Goal: Navigation & Orientation: Find specific page/section

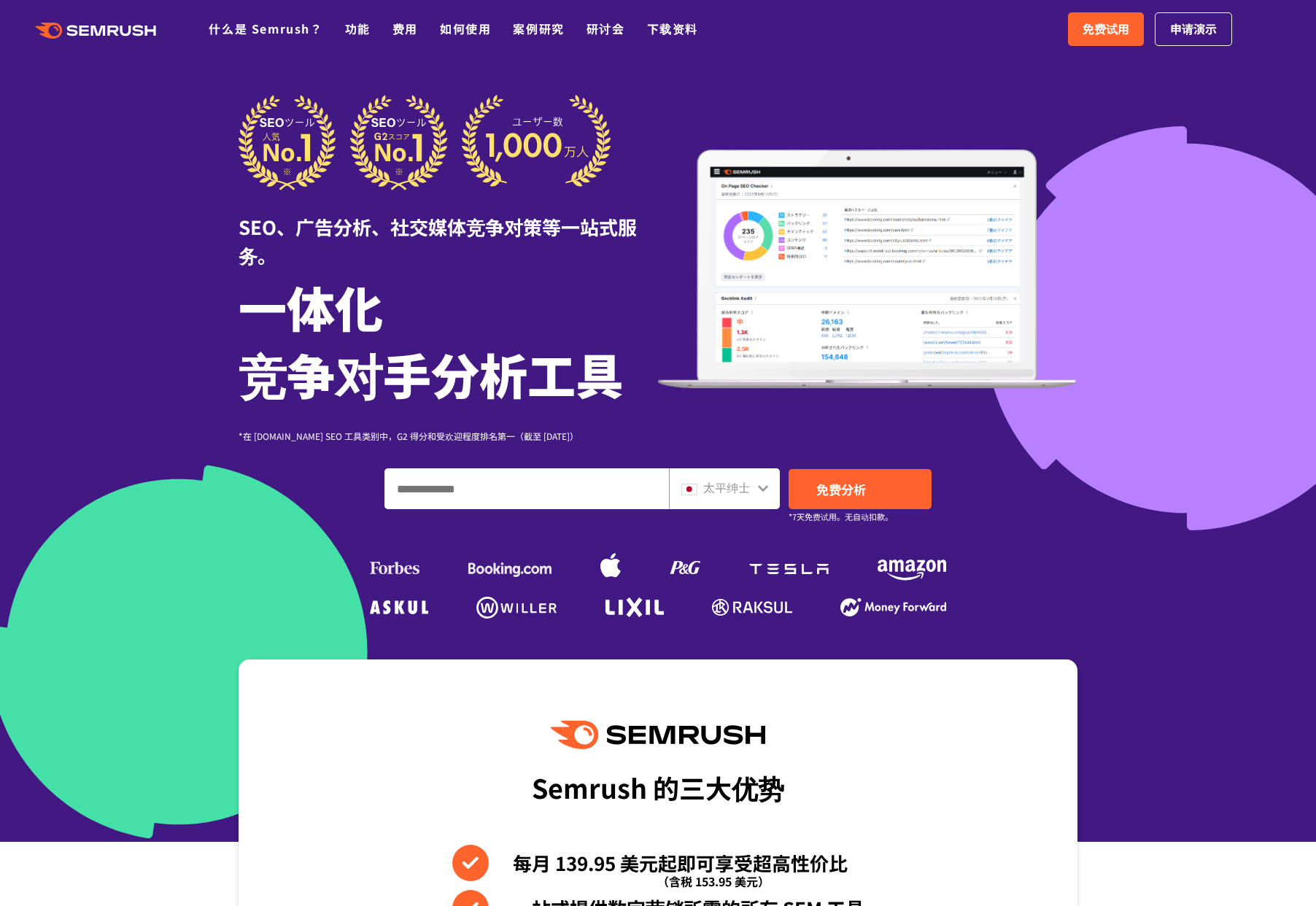
click at [749, 461] on div "SEO、广告分析、社交媒体竞争对策等一站式服务。 一体化 竞争对手分析工具 *在 [DOMAIN_NAME] SEO 工具类别中，G2 得分和受欢迎程度排名第…" at bounding box center [658, 359] width 839 height 528
click at [750, 493] on div "太平绅士" at bounding box center [721, 488] width 79 height 19
click at [755, 480] on div "太平绅士" at bounding box center [721, 488] width 79 height 19
click at [737, 490] on font "太平绅士" at bounding box center [727, 487] width 47 height 17
click at [611, 487] on input "输入域名、关键字或 URL" at bounding box center [527, 488] width 283 height 39
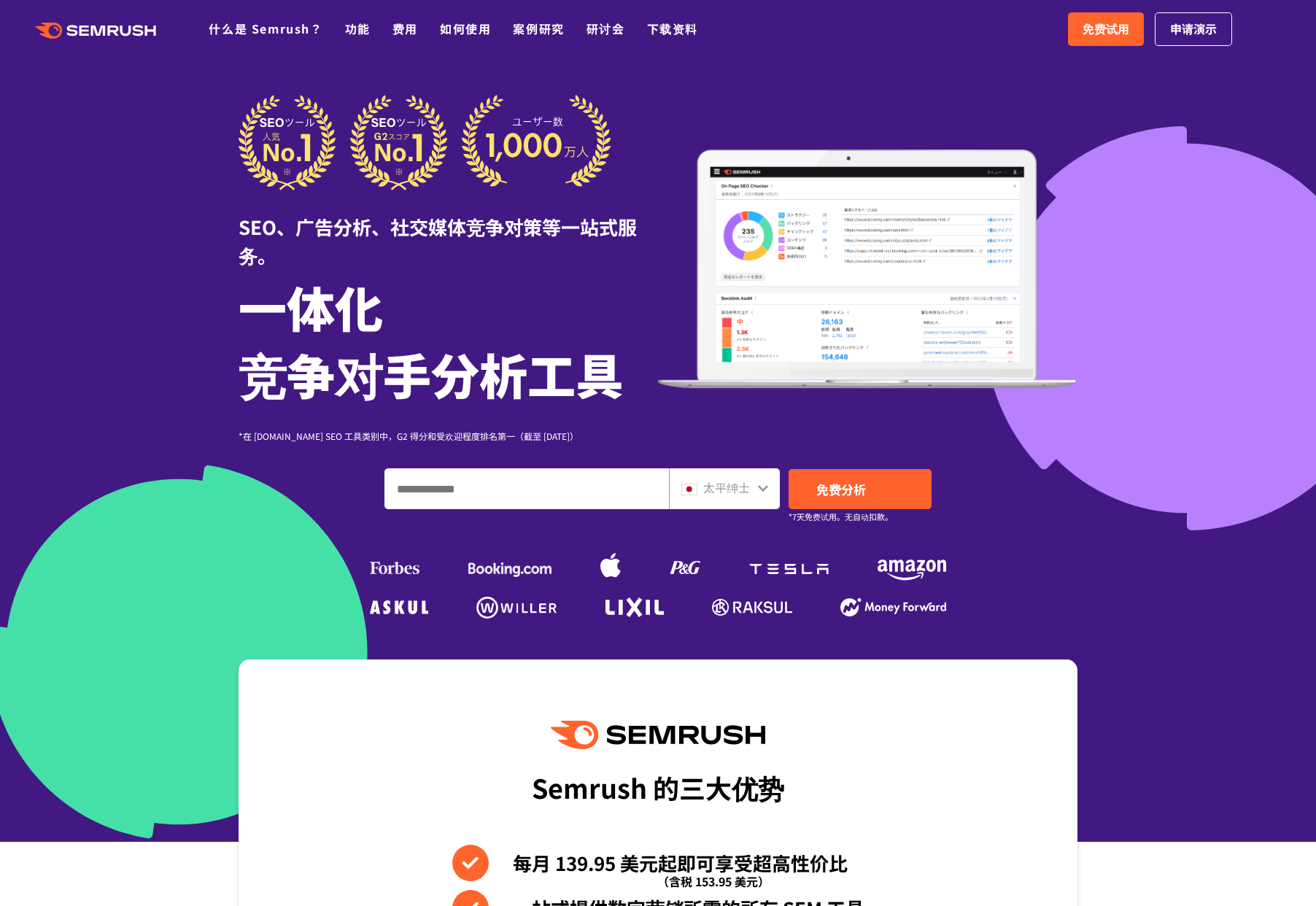
click at [722, 489] on font "太平绅士" at bounding box center [727, 487] width 47 height 17
click at [756, 487] on div "太平绅士" at bounding box center [724, 488] width 111 height 41
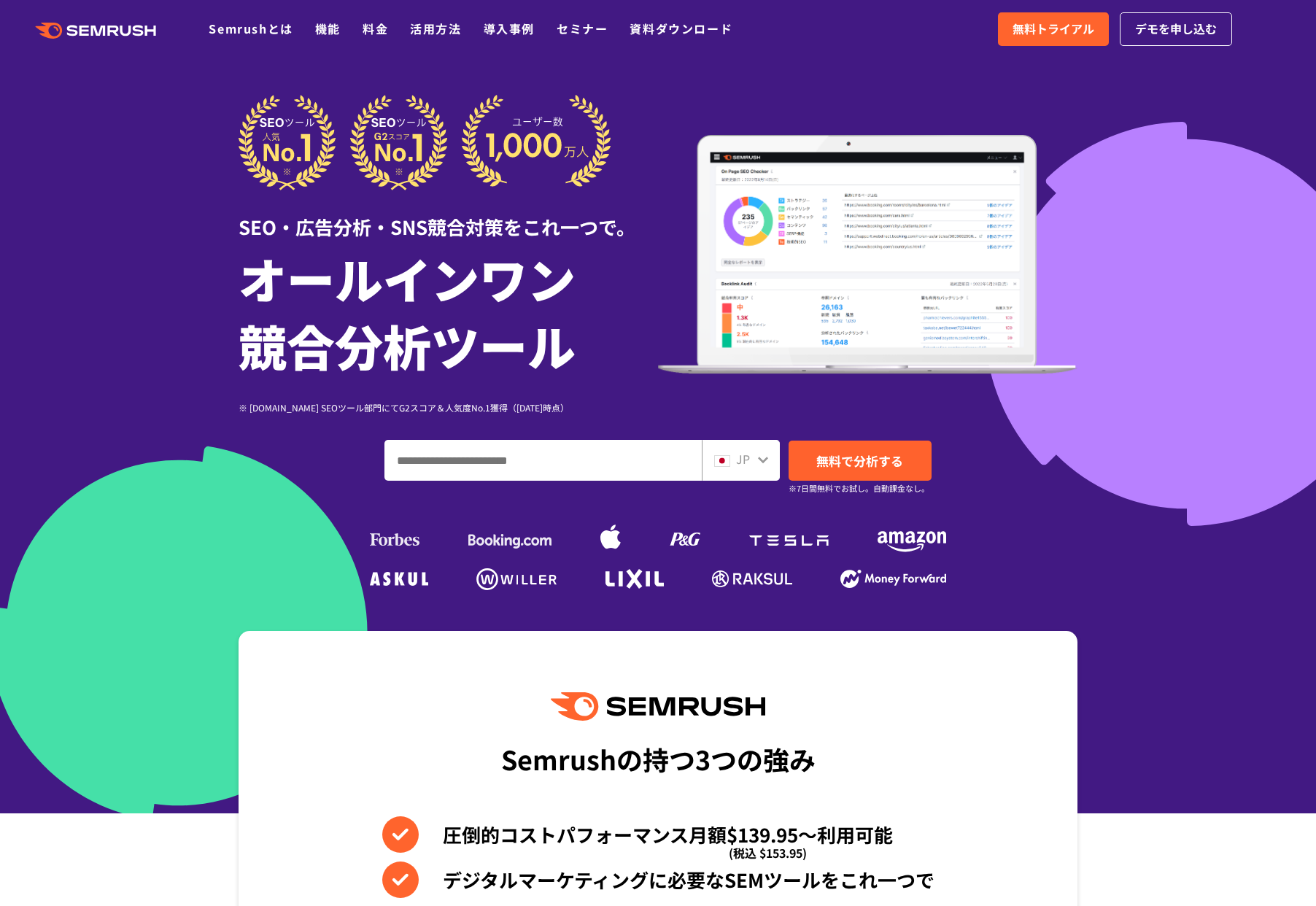
click at [757, 458] on icon at bounding box center [762, 459] width 11 height 11
click at [760, 461] on icon at bounding box center [762, 459] width 11 height 11
click at [747, 461] on span "JP" at bounding box center [743, 459] width 14 height 17
click at [744, 462] on span "JP" at bounding box center [743, 459] width 14 height 17
click at [731, 463] on div "JP" at bounding box center [738, 460] width 47 height 19
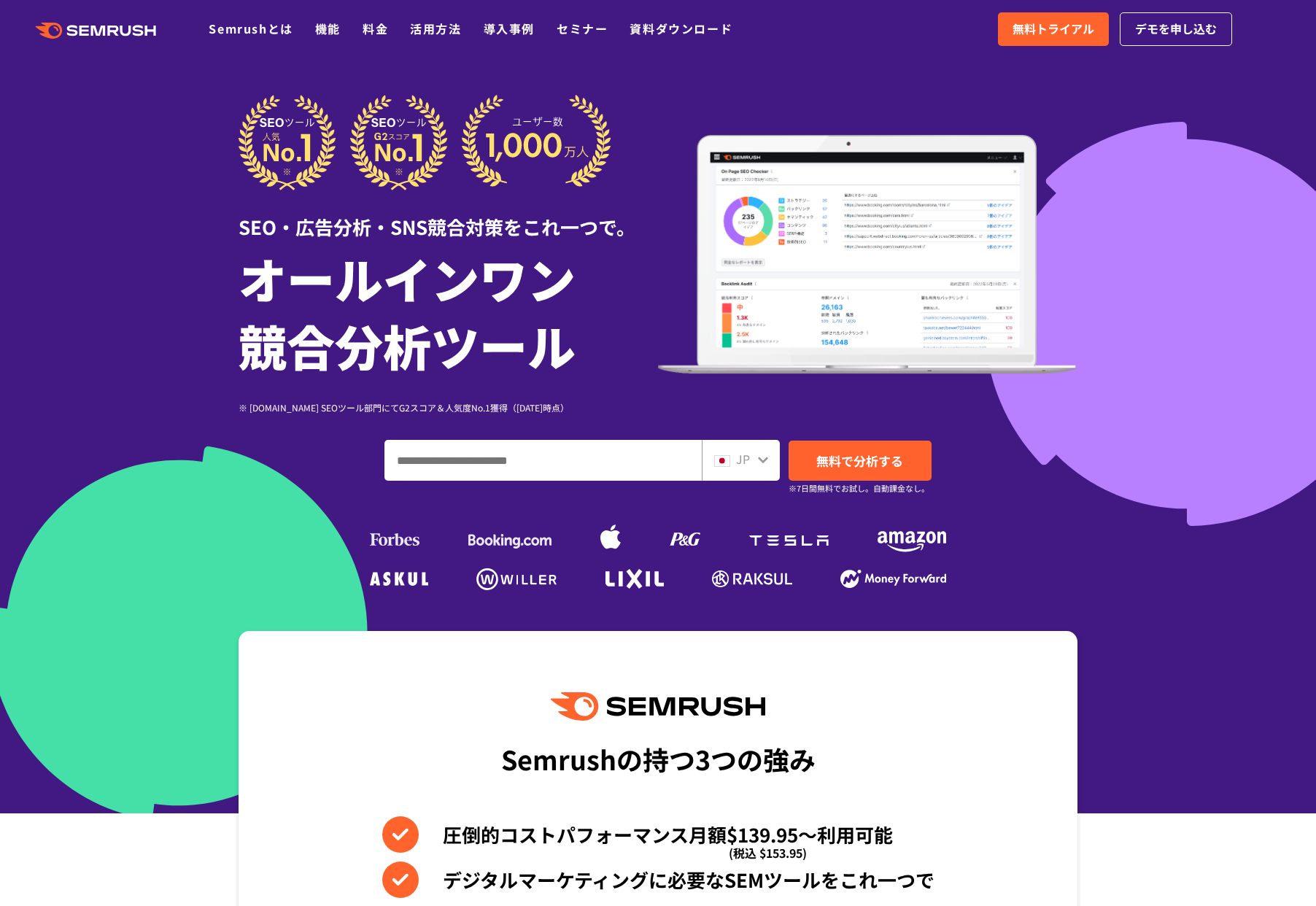
click at [730, 463] on div "JP" at bounding box center [738, 460] width 47 height 19
click at [730, 462] on div "JP" at bounding box center [738, 460] width 47 height 19
